Goal: Information Seeking & Learning: Learn about a topic

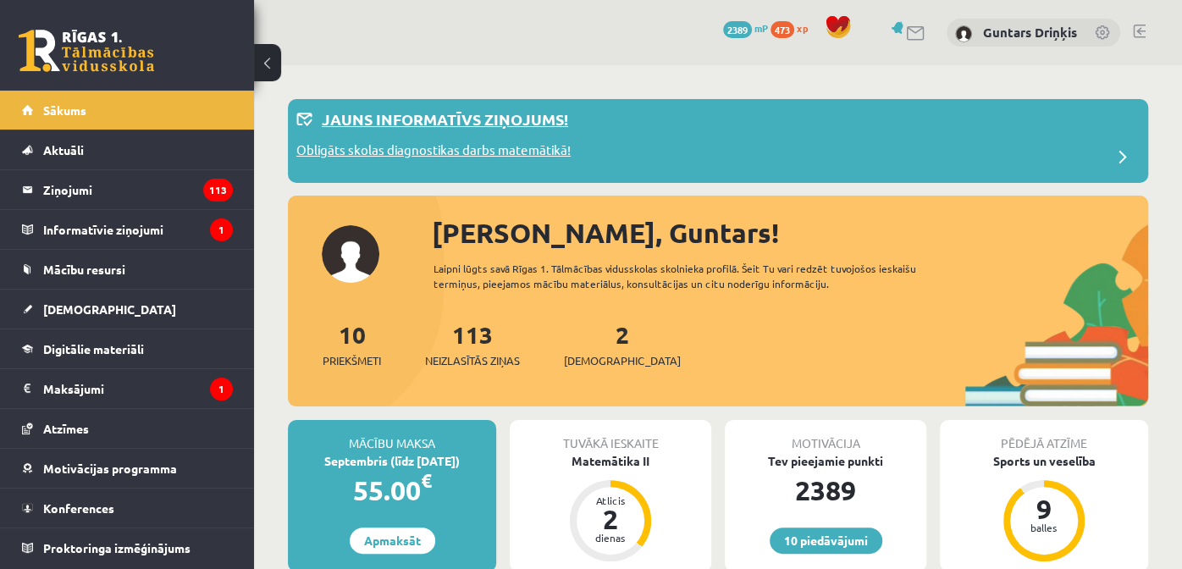
click at [525, 109] on p "Jauns informatīvs ziņojums!" at bounding box center [445, 119] width 246 height 23
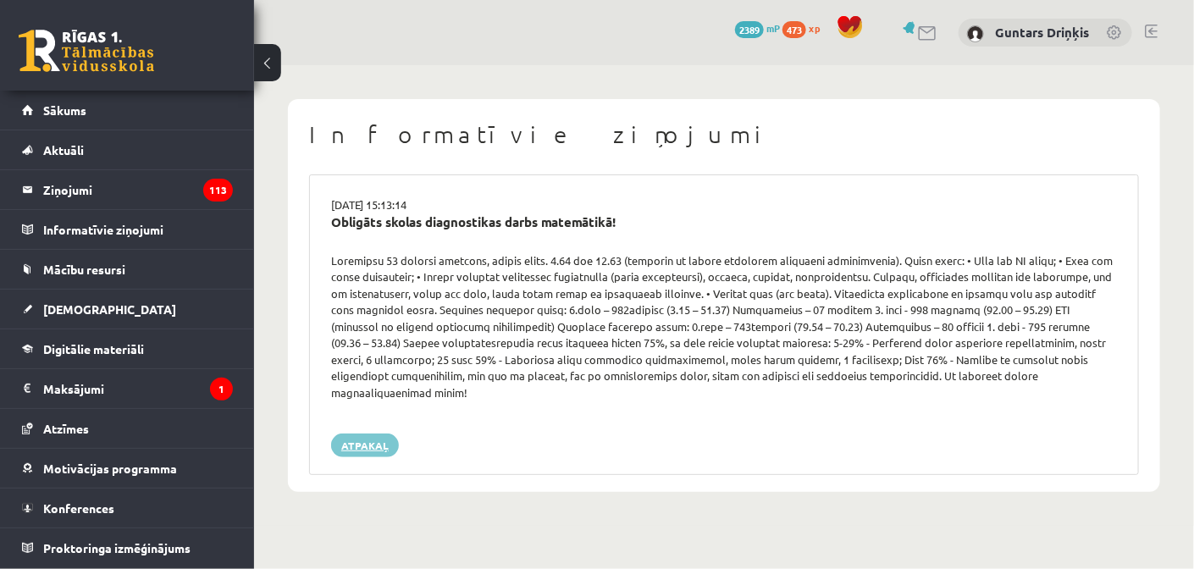
click at [344, 433] on link "Atpakaļ" at bounding box center [365, 445] width 68 height 24
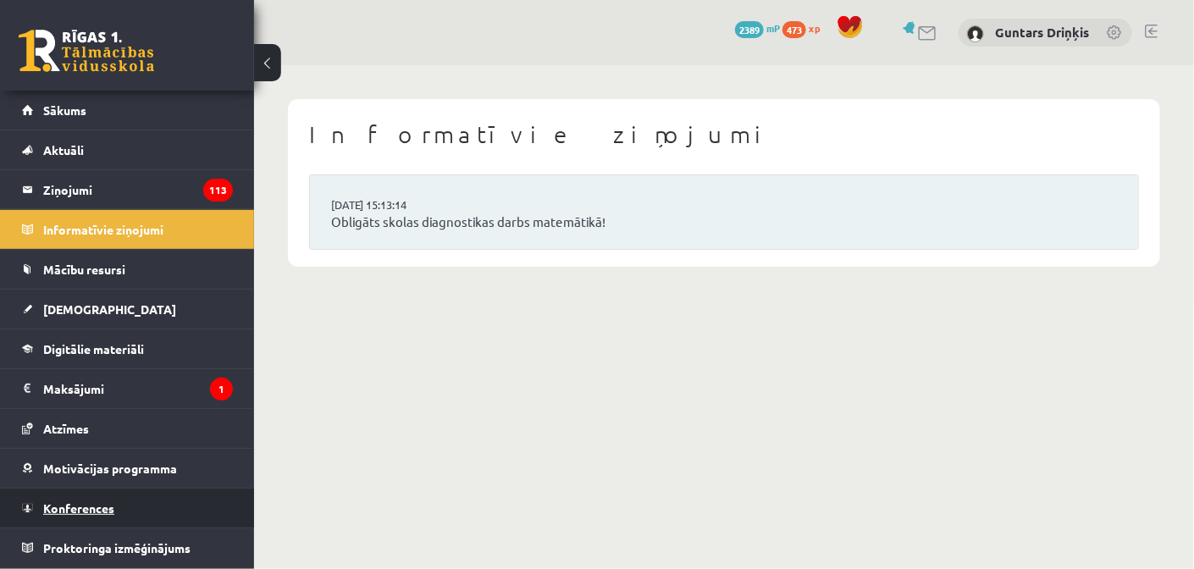
click at [99, 506] on span "Konferences" at bounding box center [78, 507] width 71 height 15
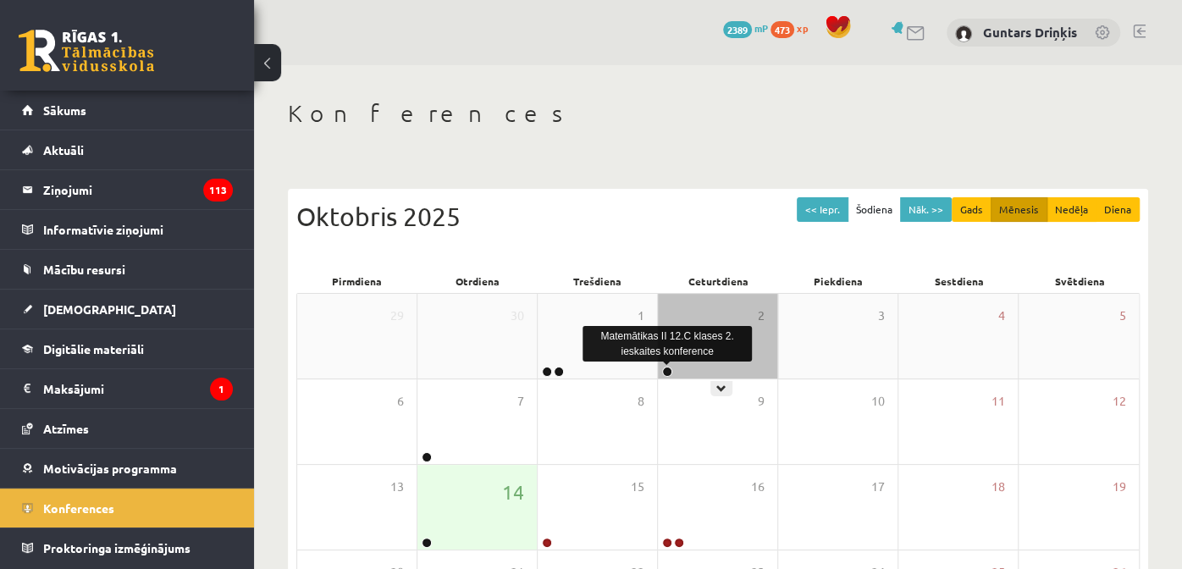
click at [665, 373] on link at bounding box center [667, 372] width 10 height 10
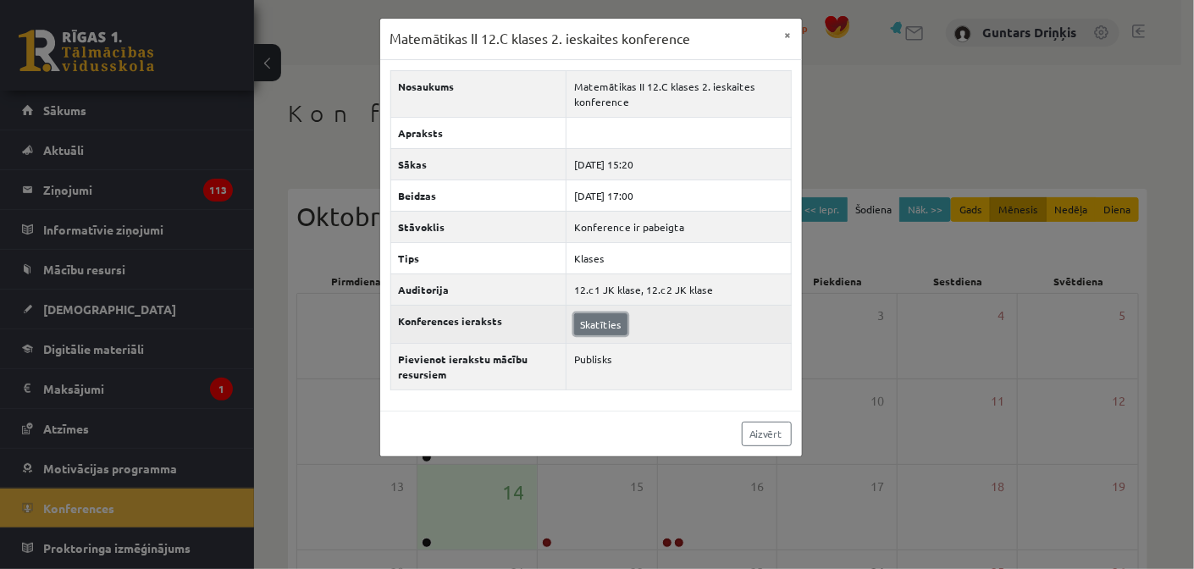
click at [597, 319] on link "Skatīties" at bounding box center [600, 324] width 53 height 22
